Goal: Transaction & Acquisition: Purchase product/service

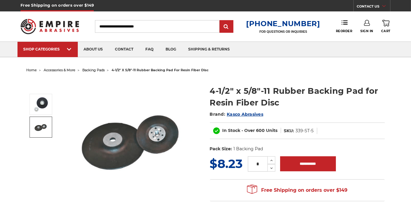
click at [38, 126] on img at bounding box center [40, 127] width 15 height 15
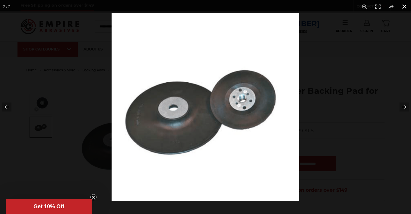
click at [331, 122] on div at bounding box center [316, 120] width 411 height 214
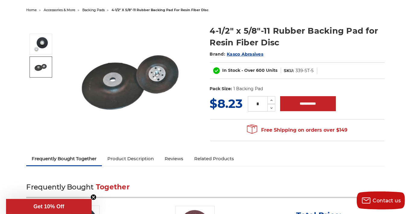
scroll to position [120, 0]
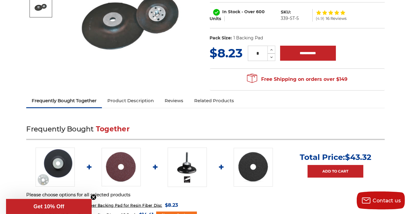
click at [138, 101] on link "Product Description" at bounding box center [130, 100] width 57 height 13
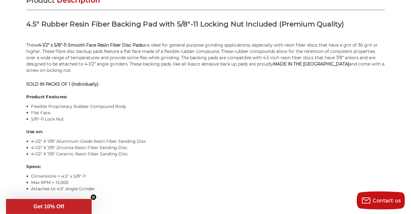
scroll to position [401, 0]
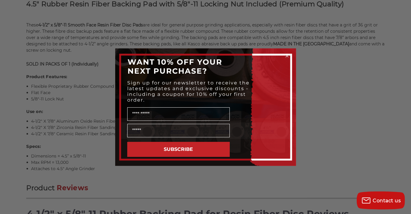
drag, startPoint x: 286, startPoint y: 54, endPoint x: 283, endPoint y: 68, distance: 15.1
click at [286, 53] on circle "Close dialog" at bounding box center [287, 56] width 6 height 6
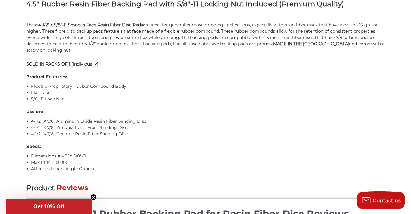
scroll to position [441, 0]
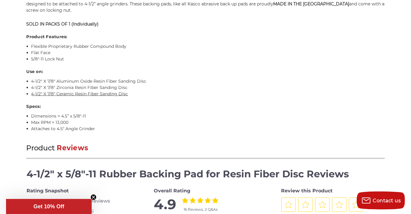
click at [111, 97] on link "4-1/2" X 7/8" Ceramic Resin Fiber Sanding Disc" at bounding box center [79, 93] width 97 height 5
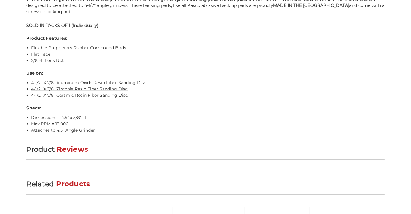
click at [111, 92] on link "4-1/2" X 7/8" Zirconia Resin Fiber Sanding Disc" at bounding box center [79, 88] width 96 height 5
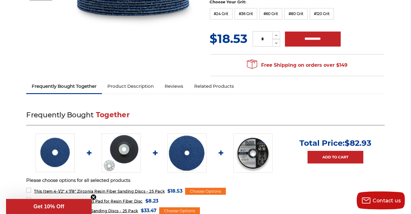
scroll to position [221, 0]
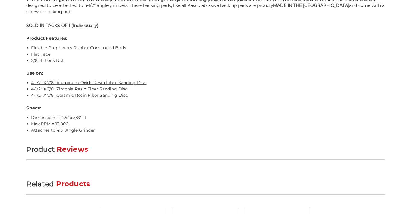
click at [115, 86] on link "4-1/2" X 7/8" Aluminum Oxide Resin Fiber Sanding Disc" at bounding box center [88, 82] width 115 height 5
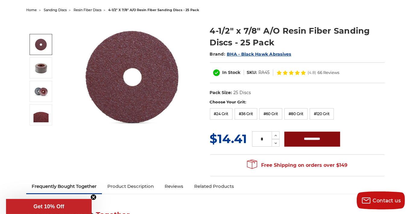
scroll to position [100, 0]
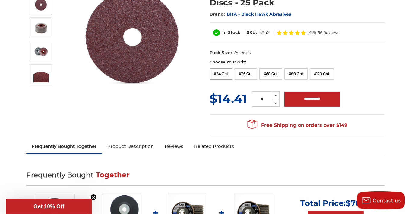
click at [224, 72] on label "#24 Grit" at bounding box center [221, 73] width 23 height 11
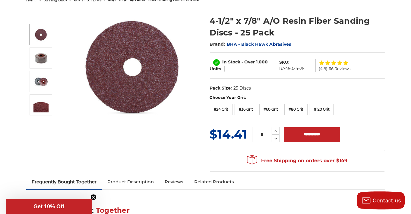
scroll to position [60, 0]
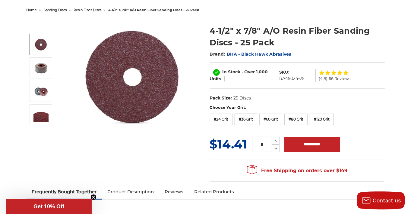
click at [250, 121] on label "#36 Grit" at bounding box center [245, 119] width 23 height 11
drag, startPoint x: 223, startPoint y: 105, endPoint x: 220, endPoint y: 103, distance: 3.1
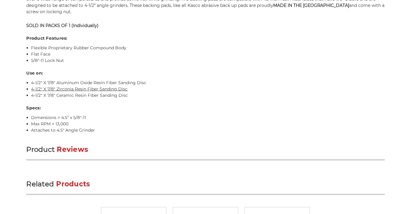
click at [107, 92] on link "4-1/2" X 7/8" Zirconia Resin Fiber Sanding Disc" at bounding box center [79, 88] width 96 height 5
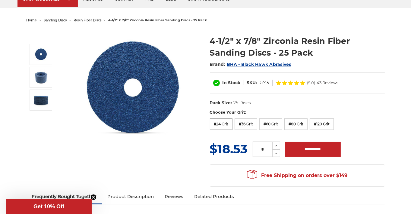
click at [225, 125] on label "#24 Grit" at bounding box center [221, 124] width 23 height 11
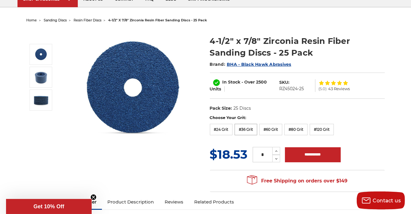
click at [254, 132] on label "#36 Grit" at bounding box center [245, 129] width 23 height 11
click at [282, 132] on label "#60 Grit" at bounding box center [270, 129] width 23 height 11
click at [307, 132] on label "#80 Grit" at bounding box center [295, 129] width 23 height 11
click at [333, 130] on label "#120 Grit" at bounding box center [321, 129] width 24 height 11
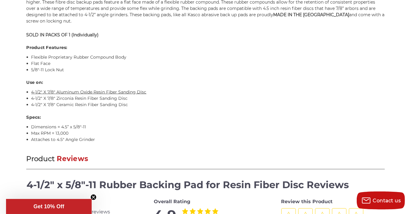
click at [137, 89] on link "4-1/2" X 7/8" Aluminum Oxide Resin Fiber Sanding Disc" at bounding box center [88, 91] width 115 height 5
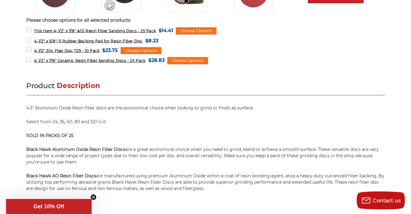
scroll to position [281, 0]
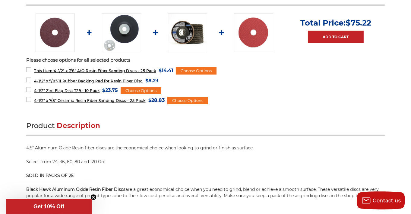
click at [191, 41] on img at bounding box center [187, 32] width 39 height 39
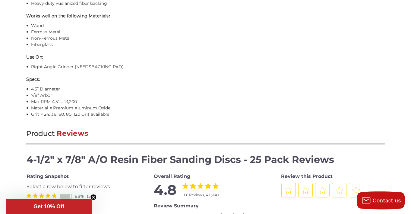
scroll to position [547, 0]
click at [108, 70] on link "BACKING PAD" at bounding box center [107, 66] width 31 height 5
drag, startPoint x: 154, startPoint y: 146, endPoint x: 141, endPoint y: 139, distance: 15.0
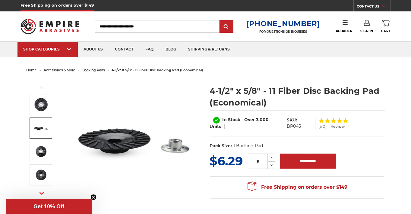
click at [42, 130] on img at bounding box center [40, 128] width 15 height 15
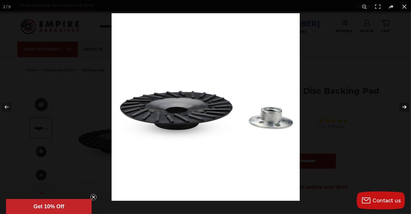
click at [405, 106] on button at bounding box center [399, 107] width 21 height 30
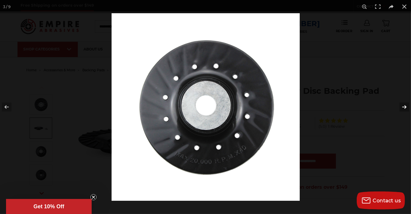
click at [405, 106] on button at bounding box center [399, 107] width 21 height 30
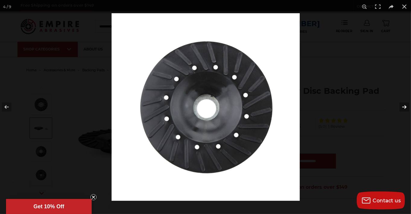
click at [405, 106] on button at bounding box center [399, 107] width 21 height 30
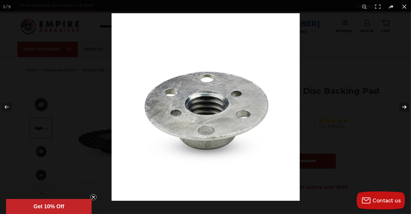
click at [405, 106] on button at bounding box center [399, 107] width 21 height 30
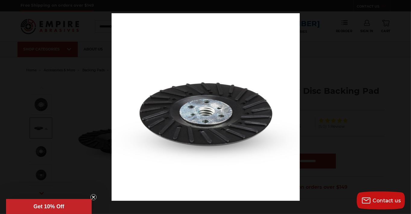
click at [405, 106] on button at bounding box center [399, 107] width 21 height 30
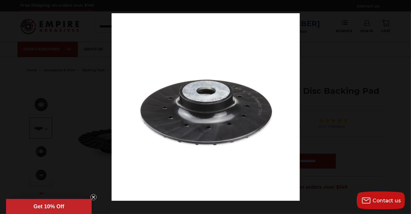
click at [405, 106] on button at bounding box center [399, 107] width 21 height 30
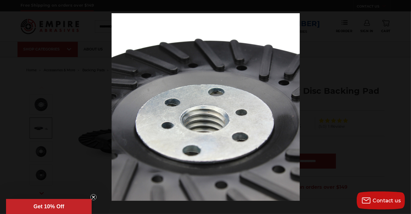
click at [405, 106] on button at bounding box center [399, 107] width 21 height 30
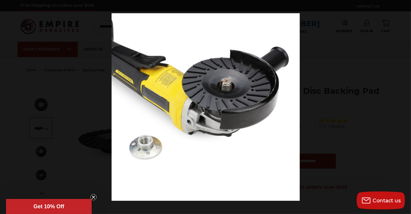
click at [405, 106] on button at bounding box center [399, 107] width 21 height 30
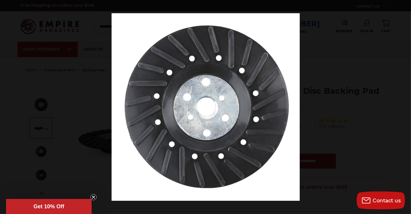
click at [405, 106] on button at bounding box center [399, 107] width 21 height 30
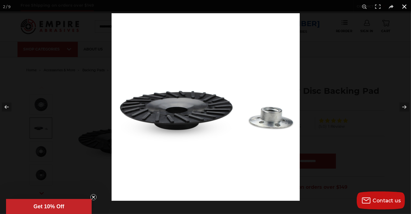
click at [64, 96] on div at bounding box center [205, 107] width 411 height 214
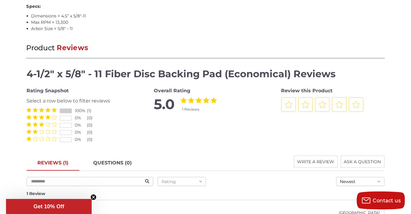
scroll to position [572, 0]
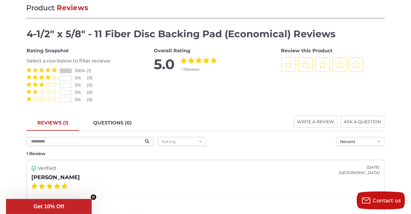
drag, startPoint x: 165, startPoint y: 92, endPoint x: 156, endPoint y: 86, distance: 11.3
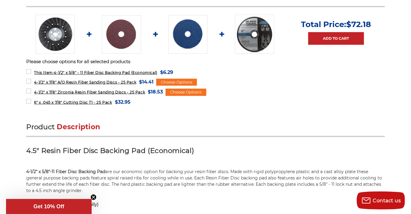
scroll to position [201, 0]
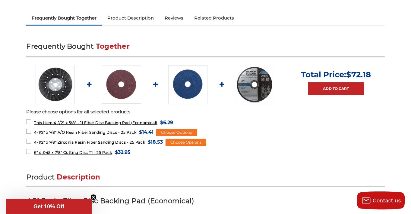
click at [28, 132] on label "4-1/2" x 7/8" A/O Resin Fiber Sanding Discs - 25 Pack MSRP: Was: Now: $14.41 (Y…" at bounding box center [89, 132] width 127 height 8
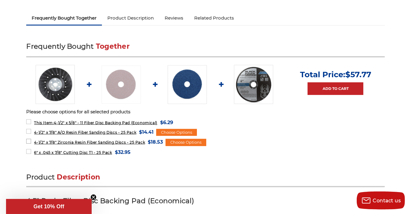
click at [27, 142] on label "4-1/2" x 7/8" Zirconia Resin Fiber Sanding Discs - 25 Pack MSRP: Was: Now: $18.…" at bounding box center [94, 142] width 136 height 8
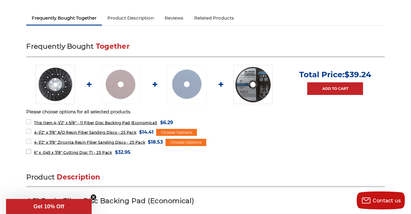
click at [29, 151] on label "6" x .045 x 7/8" Cutting Disc T1 - 25 Pack MSRP: Was: Now: $32.95 (You save )" at bounding box center [78, 153] width 104 height 8
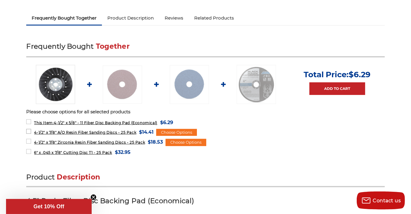
click at [29, 132] on label "4-1/2" x 7/8" A/O Resin Fiber Sanding Discs - 25 Pack MSRP: Was: Now: $14.41 (Y…" at bounding box center [89, 132] width 127 height 8
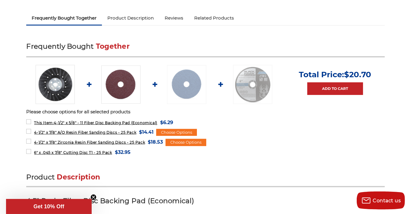
drag, startPoint x: 29, startPoint y: 132, endPoint x: 20, endPoint y: 139, distance: 12.0
click at [28, 142] on label "4-1/2" x 7/8" Zirconia Resin Fiber Sanding Discs - 25 Pack MSRP: Was: Now: $18.…" at bounding box center [94, 142] width 136 height 8
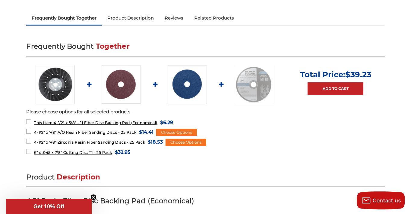
click at [29, 131] on label "4-1/2" x 7/8" A/O Resin Fiber Sanding Discs - 25 Pack MSRP: Was: Now: $14.41 (Y…" at bounding box center [89, 132] width 127 height 8
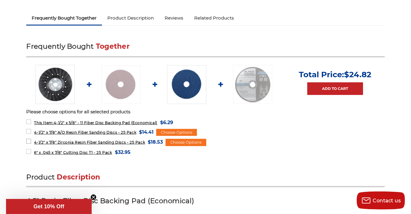
click at [29, 139] on label "4-1/2" x 7/8" Zirconia Resin Fiber Sanding Discs - 25 Pack MSRP: Was: Now: $18.…" at bounding box center [94, 142] width 136 height 8
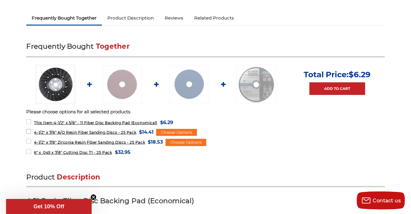
click at [29, 133] on label "4-1/2" x 7/8" A/O Resin Fiber Sanding Discs - 25 Pack MSRP: Was: Now: $14.41 (Y…" at bounding box center [89, 132] width 127 height 8
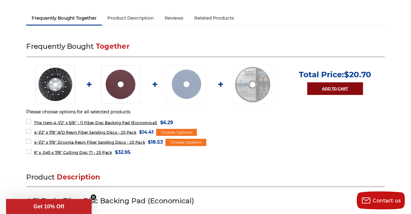
click at [331, 84] on link "Add to Cart" at bounding box center [335, 89] width 56 height 13
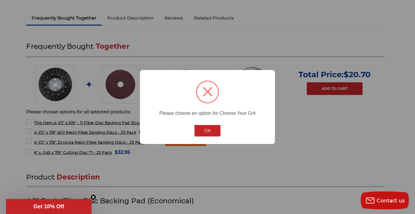
click at [210, 134] on button "OK" at bounding box center [208, 130] width 26 height 11
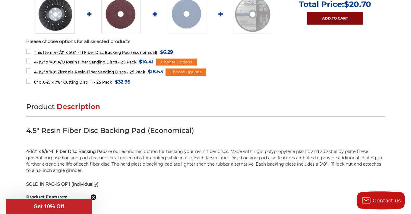
scroll to position [281, 0]
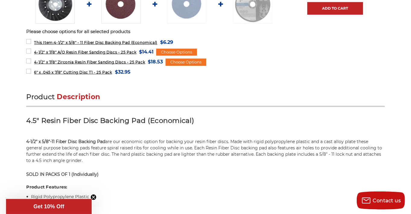
click at [67, 207] on p "Get 10% Off" at bounding box center [48, 207] width 81 height 6
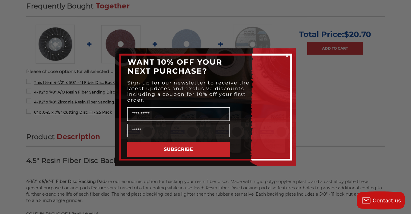
scroll to position [231, 0]
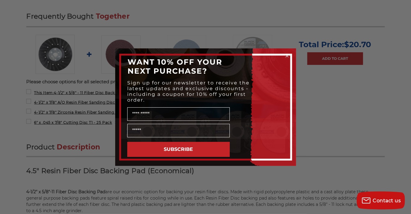
click at [286, 53] on circle "Close dialog" at bounding box center [287, 56] width 6 height 6
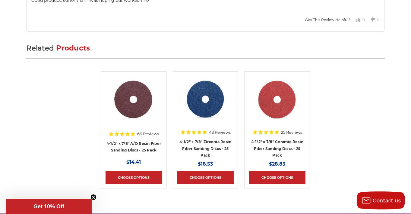
scroll to position [799, 0]
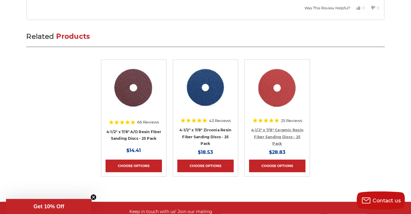
click at [272, 142] on link "4-1/2" x 7/8" Ceramic Resin Fiber Sanding Discs - 25 Pack" at bounding box center [277, 137] width 52 height 18
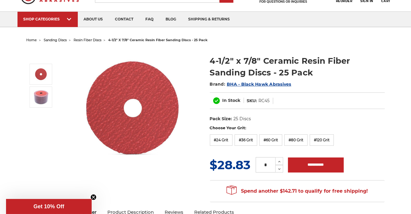
scroll to position [40, 0]
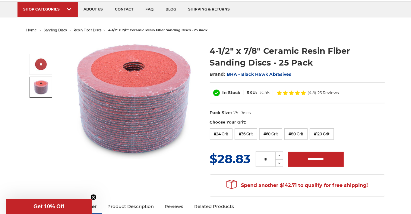
click at [49, 88] on link at bounding box center [41, 87] width 23 height 21
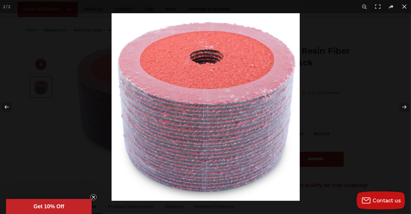
click at [68, 132] on div at bounding box center [205, 107] width 411 height 214
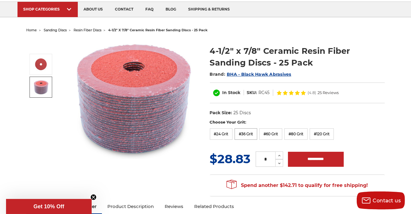
click at [252, 134] on label "#36 Grit" at bounding box center [245, 134] width 23 height 11
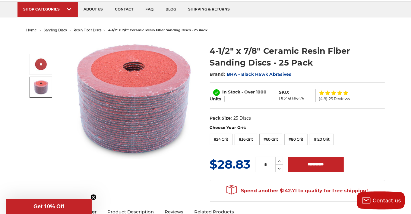
click at [277, 142] on label "#60 Grit" at bounding box center [270, 139] width 23 height 11
click at [307, 142] on label "#80 Grit" at bounding box center [295, 139] width 23 height 11
click at [333, 140] on label "#120 Grit" at bounding box center [321, 139] width 24 height 11
click at [221, 139] on label "#24 Grit" at bounding box center [221, 139] width 23 height 11
click at [254, 141] on label "#36 Grit" at bounding box center [245, 139] width 23 height 11
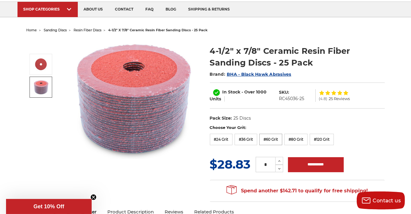
click at [282, 143] on label "#60 Grit" at bounding box center [270, 139] width 23 height 11
click at [307, 142] on label "#80 Grit" at bounding box center [295, 139] width 23 height 11
drag, startPoint x: 343, startPoint y: 142, endPoint x: 343, endPoint y: 139, distance: 3.6
click at [333, 139] on label "#120 Grit" at bounding box center [321, 139] width 24 height 11
click at [219, 142] on label "#24 Grit" at bounding box center [221, 139] width 23 height 11
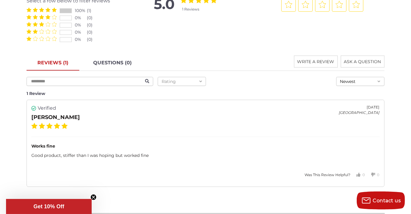
scroll to position [7, 0]
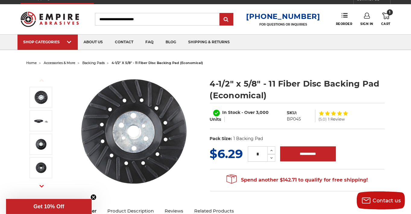
click at [384, 17] on use at bounding box center [385, 16] width 7 height 7
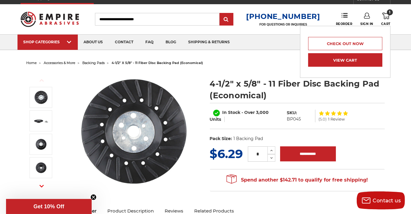
click at [345, 59] on link "View Cart" at bounding box center [345, 60] width 74 height 14
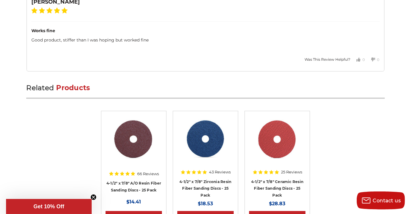
scroll to position [828, 0]
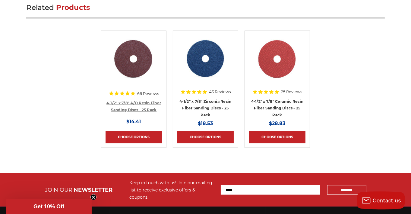
click at [136, 112] on link "4-1/2" x 7/8" A/O Resin Fiber Sanding Discs - 25 Pack" at bounding box center [133, 106] width 55 height 11
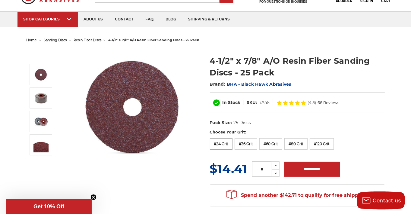
click at [226, 146] on label "#24 Grit" at bounding box center [221, 144] width 23 height 11
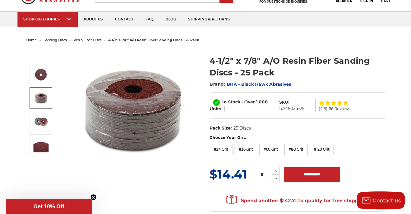
click at [249, 152] on label "#36 Grit" at bounding box center [245, 149] width 23 height 11
click at [220, 149] on label "#24 Grit" at bounding box center [221, 149] width 23 height 11
click at [249, 152] on label "#36 Grit" at bounding box center [245, 149] width 23 height 11
click at [317, 174] on input "**********" at bounding box center [312, 174] width 56 height 15
type input "**********"
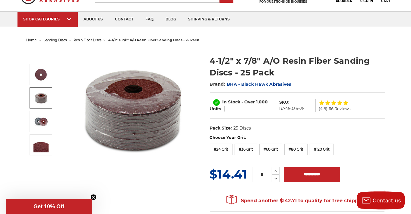
click at [161, 188] on div "4-1/2" x 7/8" A/O Resin Fiber Sanding Discs - 25 Pack Brand: BHA - Black Hawk A…" at bounding box center [205, 130] width 366 height 171
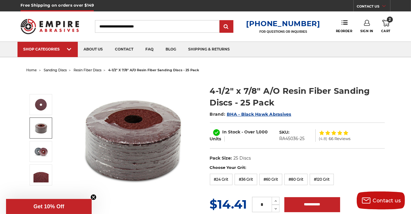
click at [382, 22] on icon at bounding box center [385, 23] width 7 height 7
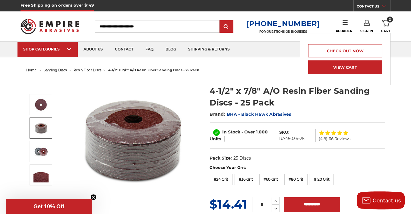
click at [350, 69] on link "View Cart" at bounding box center [345, 68] width 74 height 14
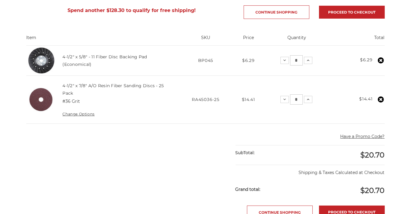
scroll to position [181, 0]
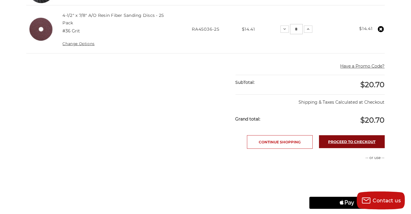
click at [347, 145] on link "Proceed to checkout" at bounding box center [352, 142] width 66 height 13
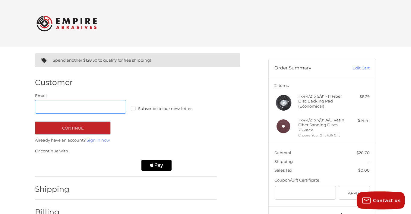
scroll to position [43, 0]
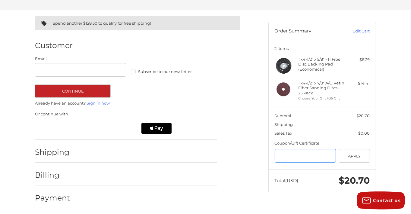
click at [293, 163] on input "Gift Certificate or Coupon Code" at bounding box center [304, 156] width 61 height 14
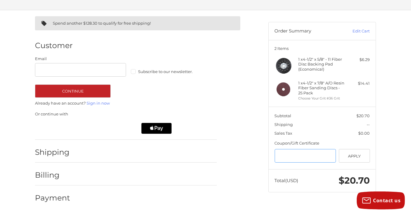
click at [293, 163] on input "Gift Certificate or Coupon Code" at bounding box center [304, 156] width 61 height 14
click at [294, 163] on input "Gift Certificate or Coupon Code" at bounding box center [304, 156] width 61 height 14
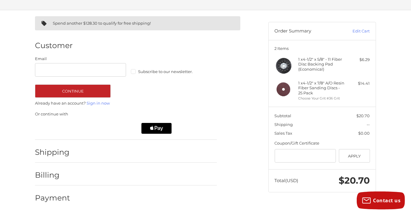
click at [251, 172] on div "Spend another $128.30 to qualify for free shipping! Customer Guest Customer Ema…" at bounding box center [146, 109] width 233 height 198
click at [168, 160] on div "Shipping" at bounding box center [126, 152] width 182 height 20
click at [147, 154] on div at bounding box center [146, 154] width 141 height 8
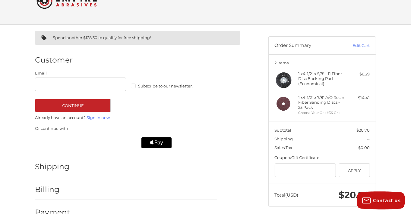
scroll to position [0, 0]
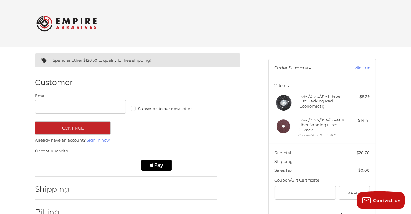
drag, startPoint x: 133, startPoint y: 108, endPoint x: 137, endPoint y: 114, distance: 6.9
click at [134, 108] on label "Subscribe to our newsletter." at bounding box center [176, 108] width 91 height 5
click at [192, 132] on div "Email Subscribe to our newsletter. Continue" at bounding box center [126, 114] width 182 height 42
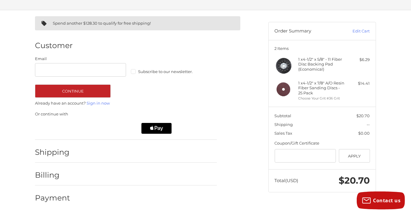
click at [49, 174] on h2 "Billing" at bounding box center [52, 175] width 35 height 9
click at [48, 197] on h2 "Payment" at bounding box center [52, 198] width 35 height 9
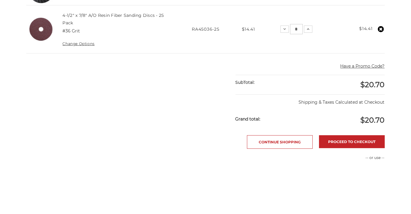
scroll to position [181, 0]
drag, startPoint x: 0, startPoint y: 0, endPoint x: 175, endPoint y: 146, distance: 228.0
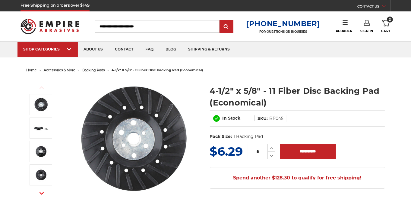
drag, startPoint x: 200, startPoint y: 126, endPoint x: 195, endPoint y: 122, distance: 5.6
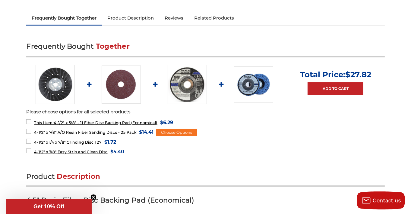
drag, startPoint x: 171, startPoint y: 152, endPoint x: 164, endPoint y: 151, distance: 7.0
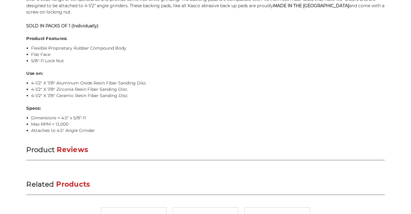
drag, startPoint x: 0, startPoint y: 0, endPoint x: 174, endPoint y: 120, distance: 211.5
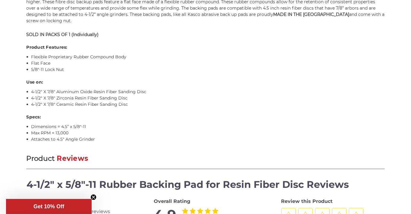
scroll to position [439, 0]
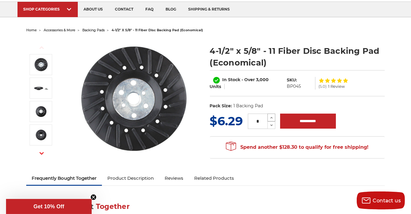
click at [272, 117] on icon at bounding box center [271, 117] width 5 height 5
click at [234, 129] on span "$6.29" at bounding box center [226, 121] width 33 height 15
click at [234, 123] on span "$6.29" at bounding box center [226, 121] width 33 height 15
click at [271, 127] on icon at bounding box center [271, 125] width 5 height 5
type input "*"
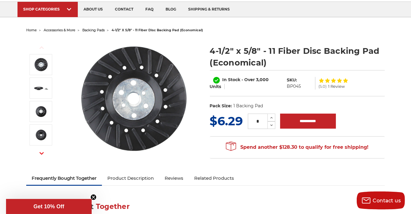
click at [204, 120] on section "Previous" at bounding box center [113, 99] width 183 height 120
